Goal: Task Accomplishment & Management: Complete application form

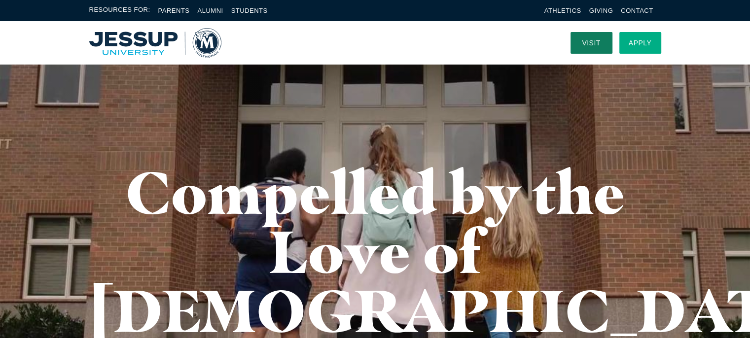
click at [653, 43] on link "Apply" at bounding box center [641, 43] width 42 height 22
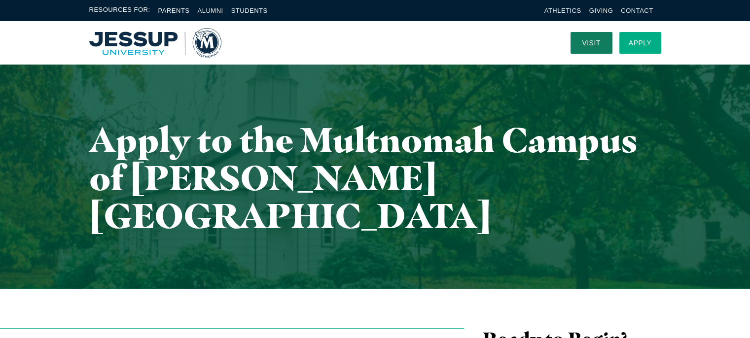
click at [643, 45] on link "Apply" at bounding box center [641, 43] width 42 height 22
click at [644, 49] on link "Apply" at bounding box center [641, 43] width 42 height 22
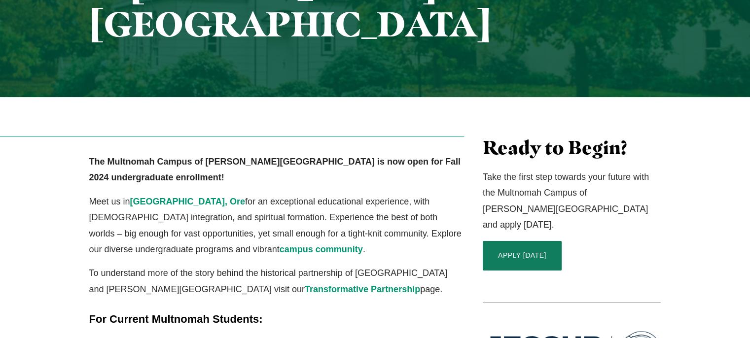
scroll to position [193, 0]
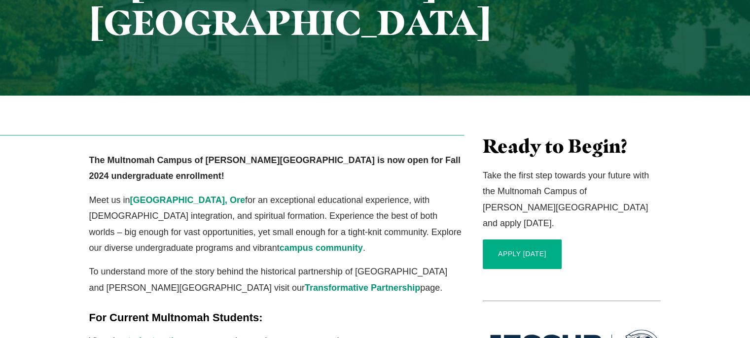
click at [524, 240] on link "APPLY [DATE]" at bounding box center [522, 255] width 79 height 30
